Goal: Task Accomplishment & Management: Complete application form

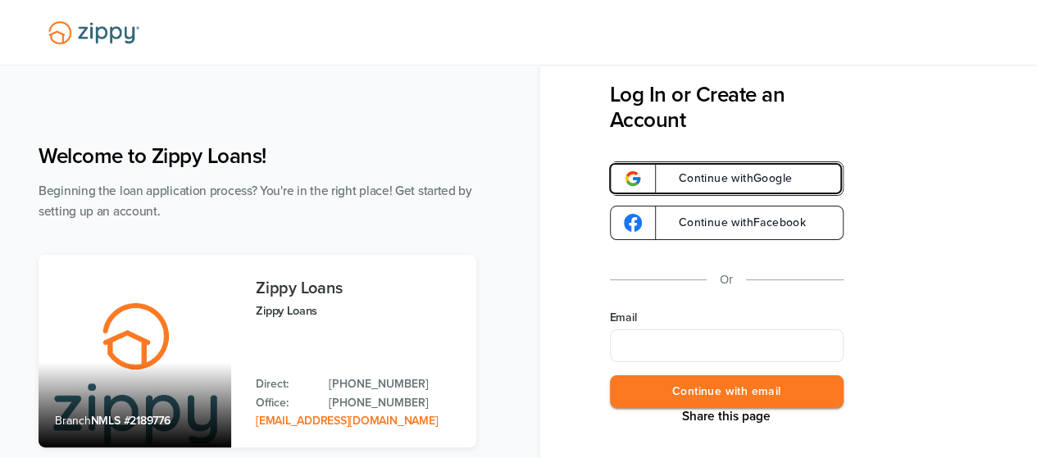
drag, startPoint x: 0, startPoint y: 0, endPoint x: 707, endPoint y: 165, distance: 725.9
click at [707, 165] on link "Continue with Google" at bounding box center [727, 179] width 234 height 34
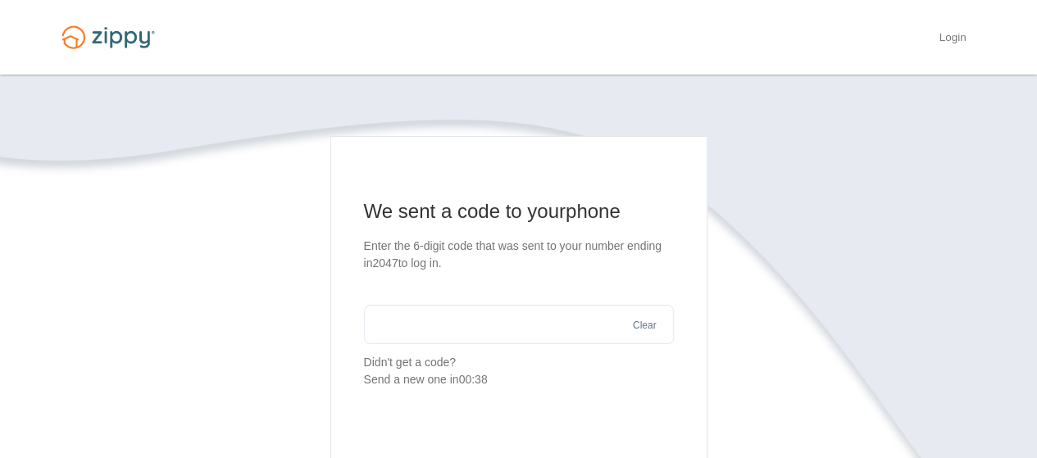
click at [415, 324] on input "text" at bounding box center [519, 324] width 310 height 39
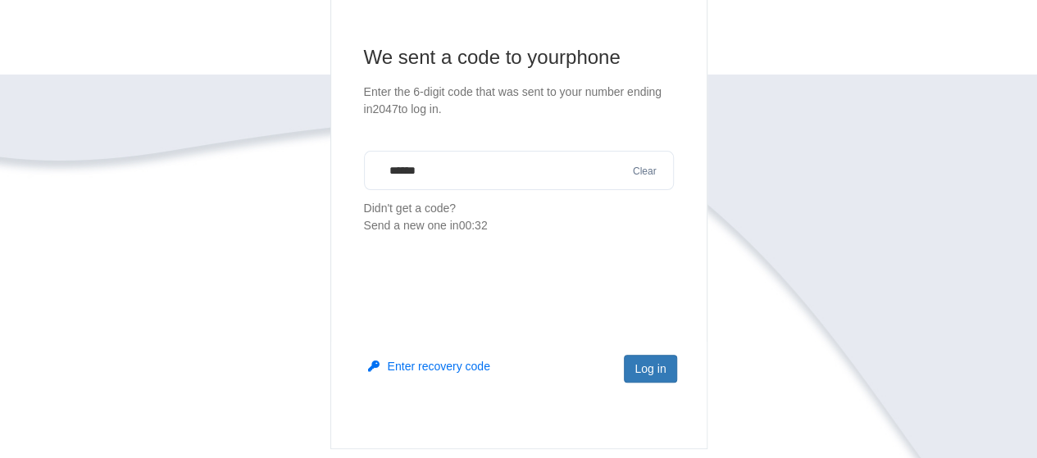
scroll to position [164, 0]
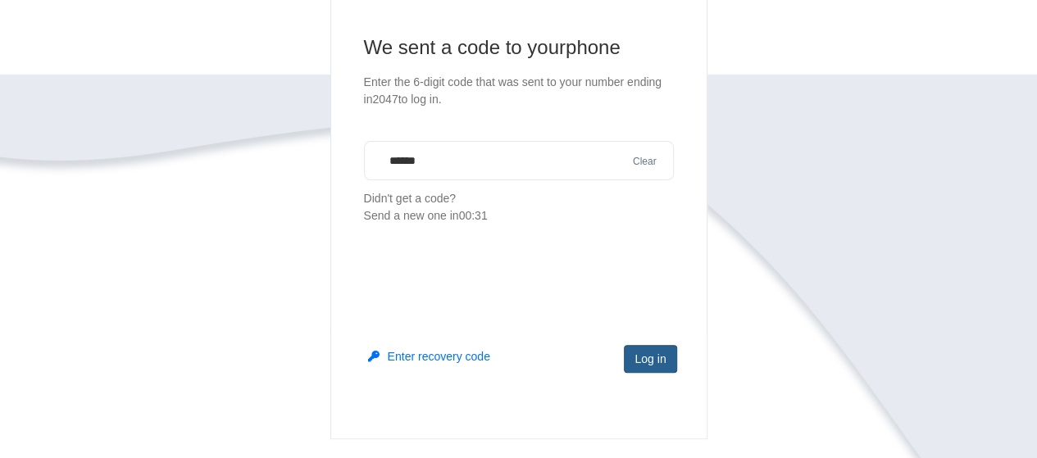
type input "******"
click at [658, 364] on button "Log in" at bounding box center [650, 359] width 52 height 28
